Goal: Obtain resource: Obtain resource

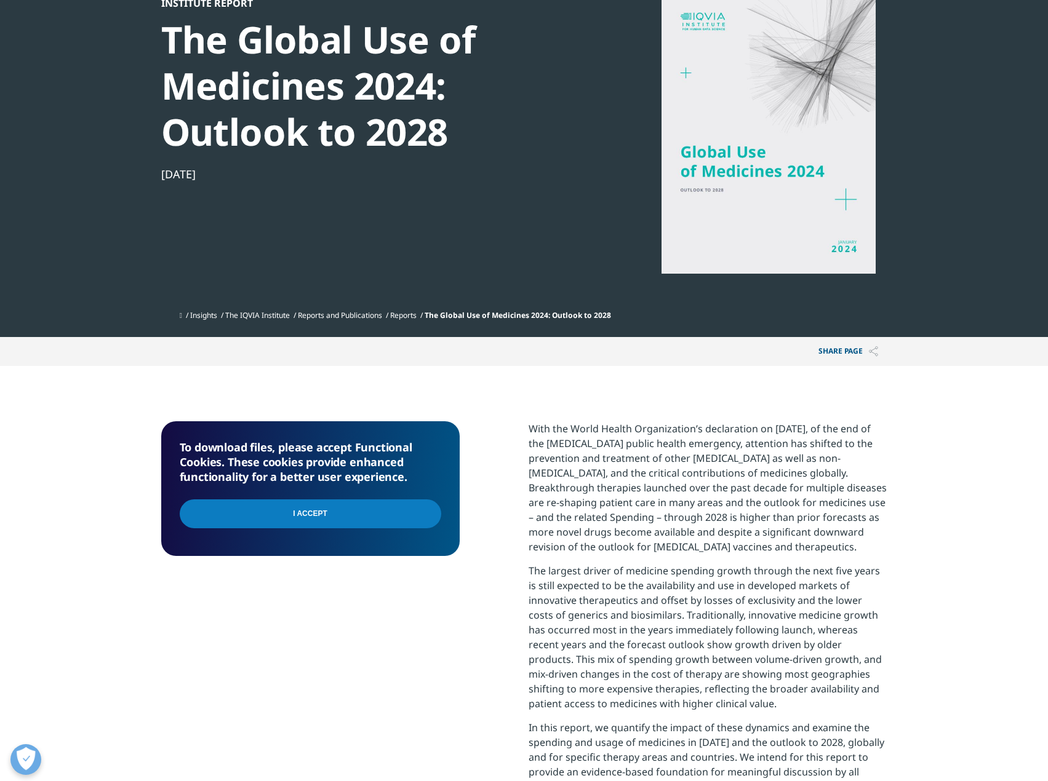
click at [325, 510] on input "I Accept" at bounding box center [310, 514] width 261 height 29
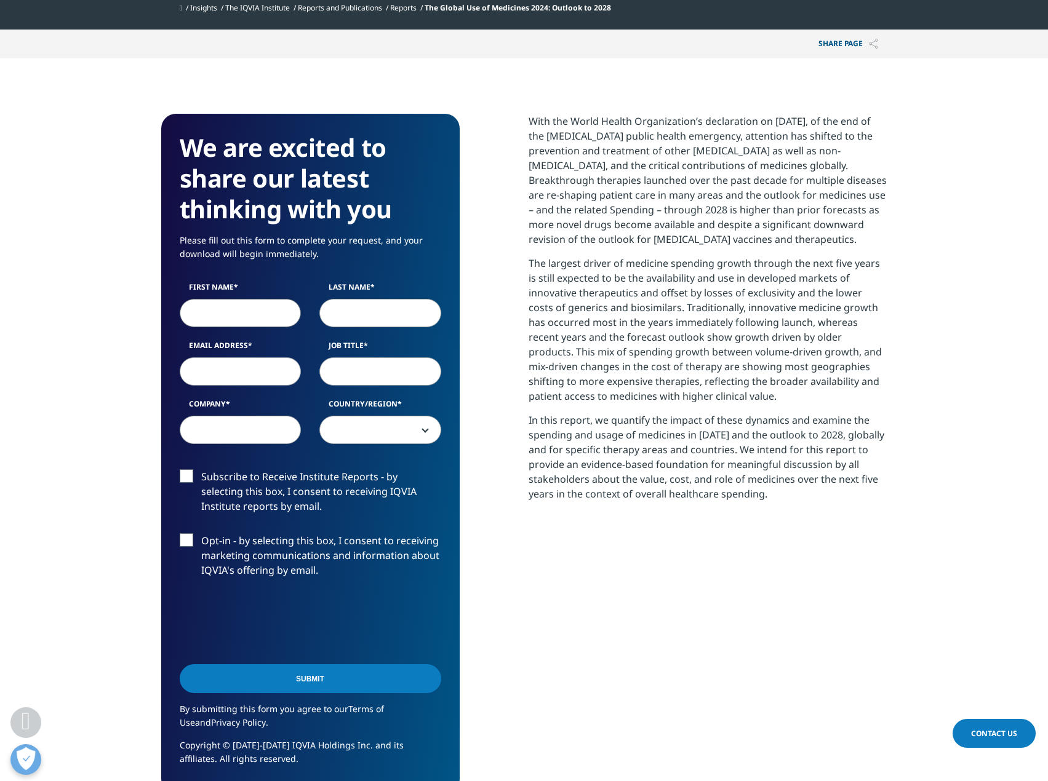
click at [254, 306] on input "First Name" at bounding box center [241, 313] width 122 height 28
type input "Will"
type input "Clodfelter"
type input "will.clodfelter@pontoventures.com"
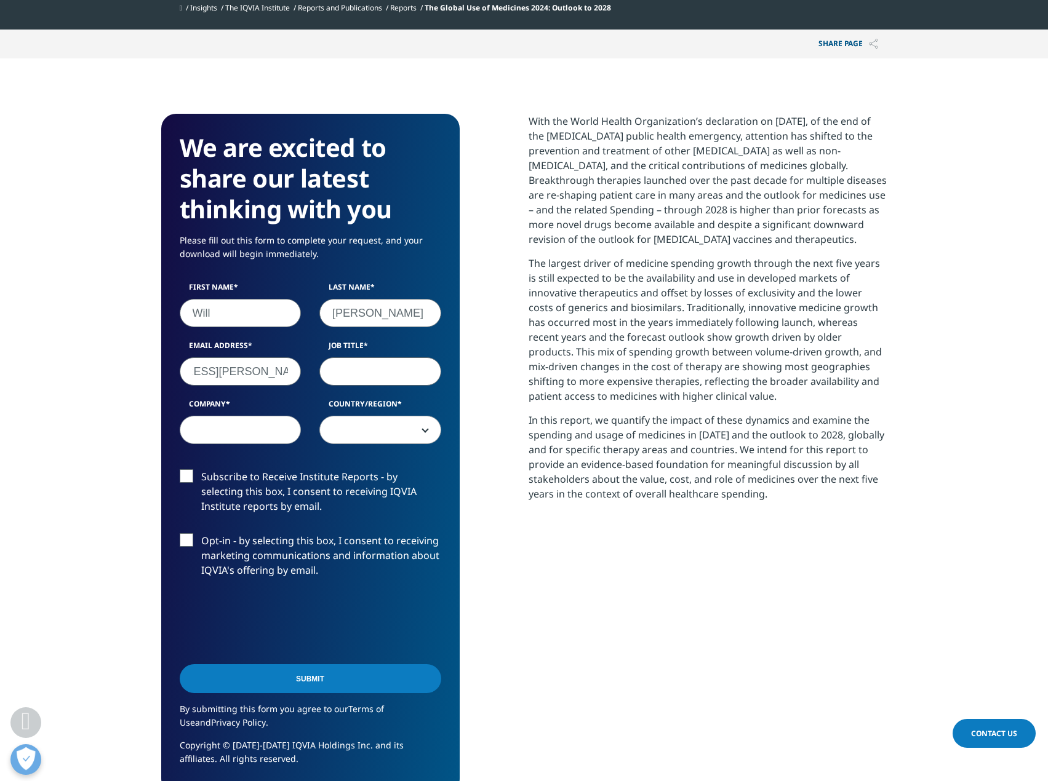
scroll to position [0, 0]
type input "Managing Director"
type input "Ponto Ventures"
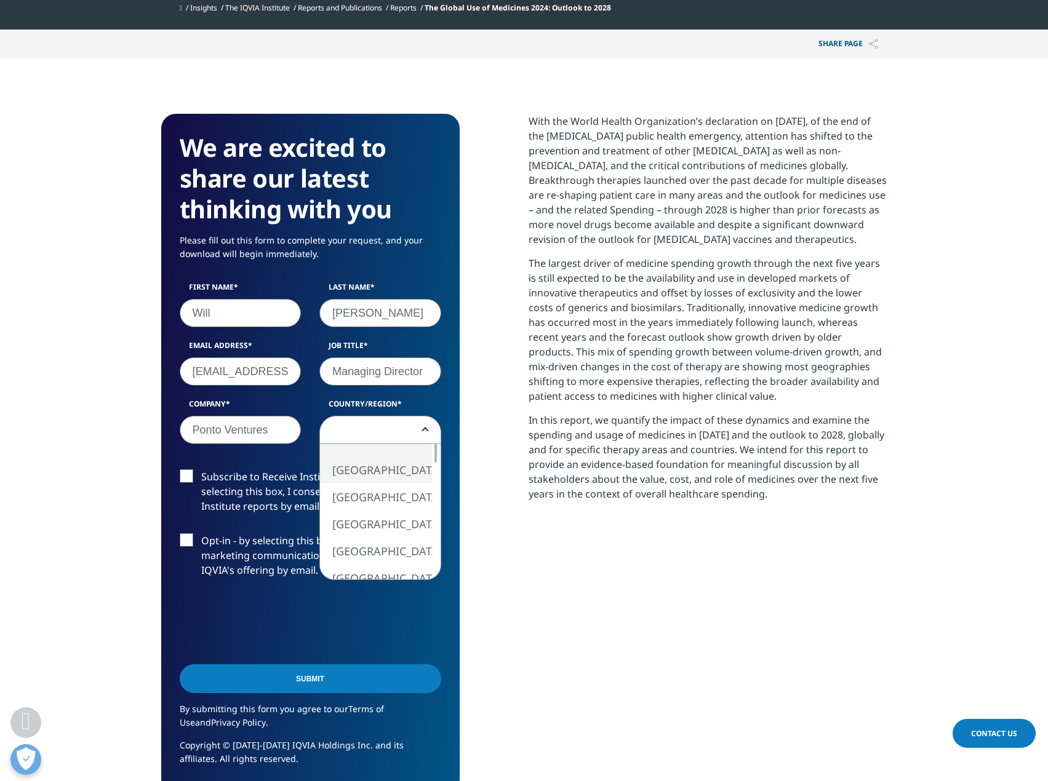
select select "[GEOGRAPHIC_DATA]"
